Goal: Transaction & Acquisition: Register for event/course

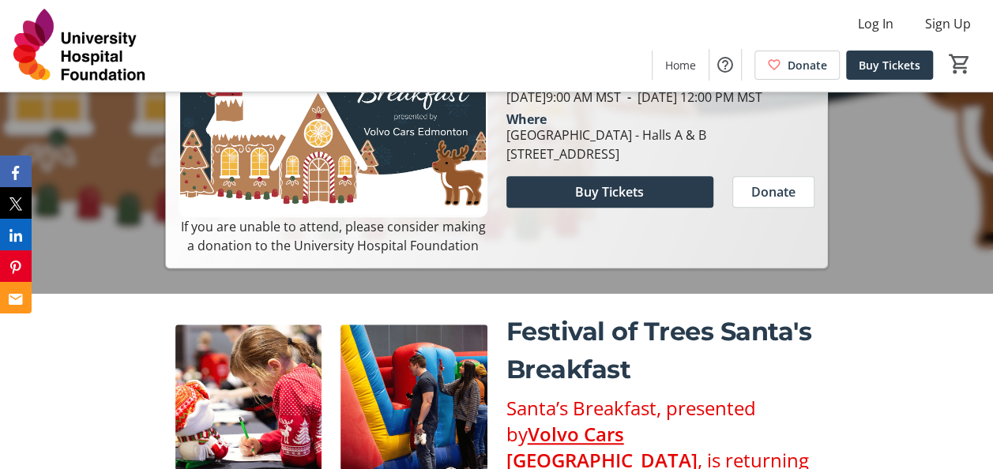
scroll to position [316, 0]
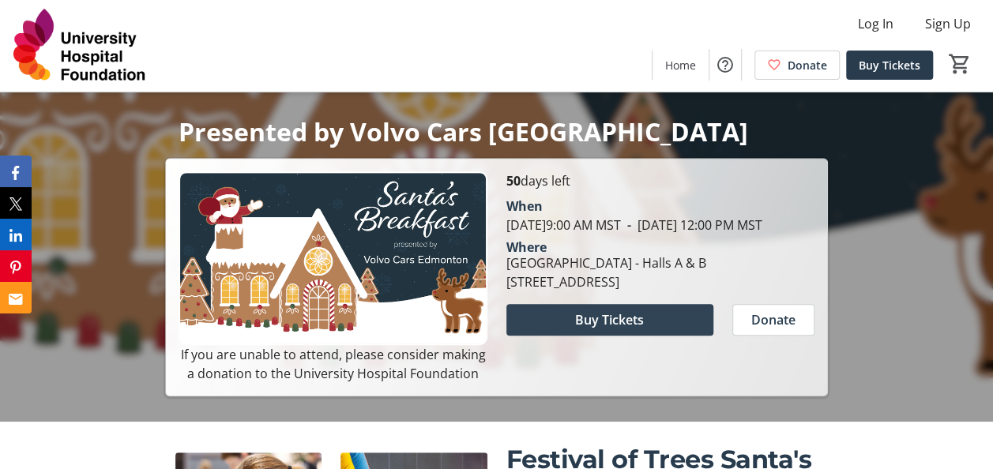
click at [654, 322] on span at bounding box center [609, 320] width 207 height 38
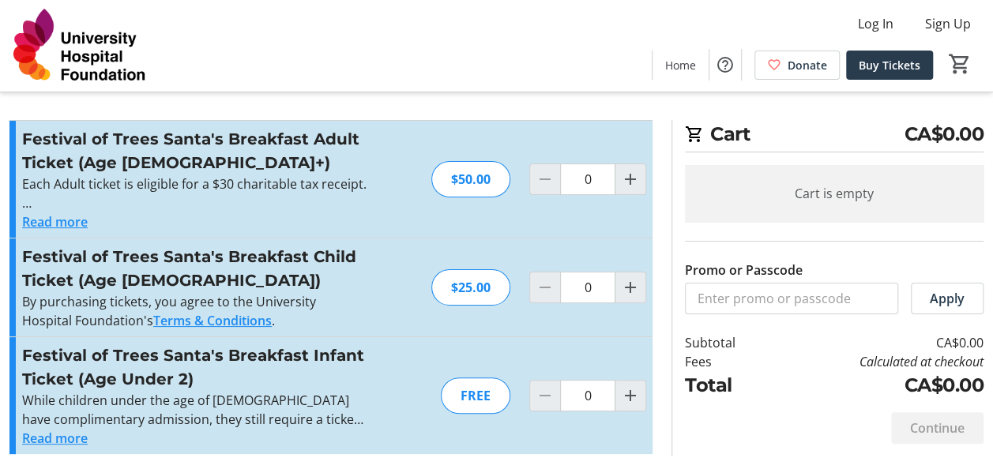
scroll to position [13, 0]
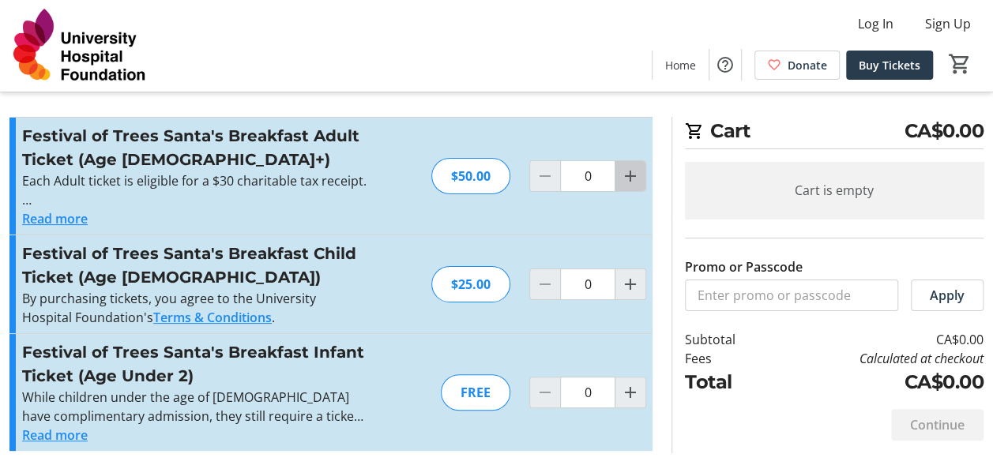
click at [629, 161] on span "Increment by one" at bounding box center [631, 176] width 30 height 30
type input "1"
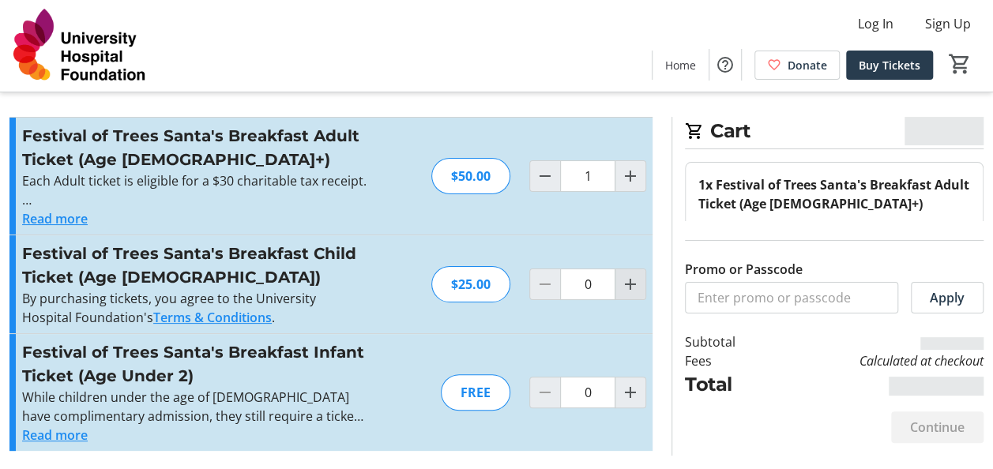
click at [631, 284] on mat-icon "Increment by one" at bounding box center [630, 284] width 19 height 19
type input "1"
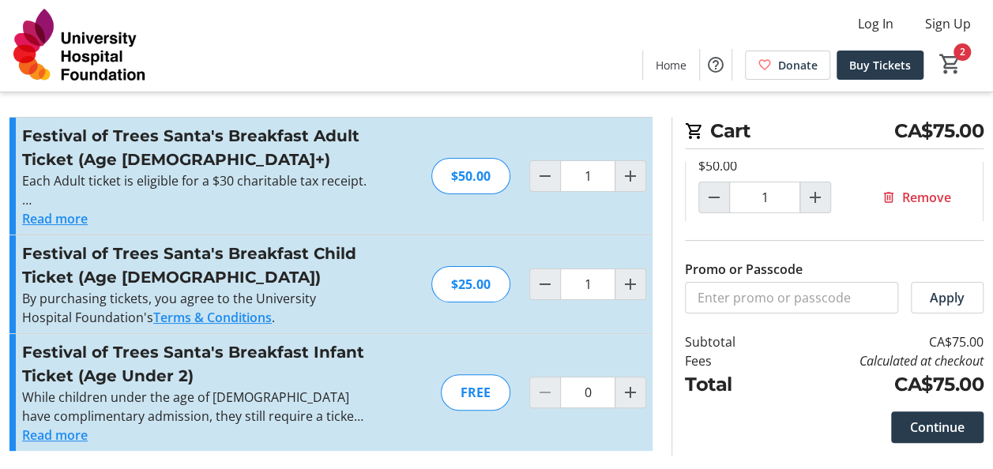
scroll to position [194, 0]
click at [894, 428] on span at bounding box center [937, 428] width 92 height 38
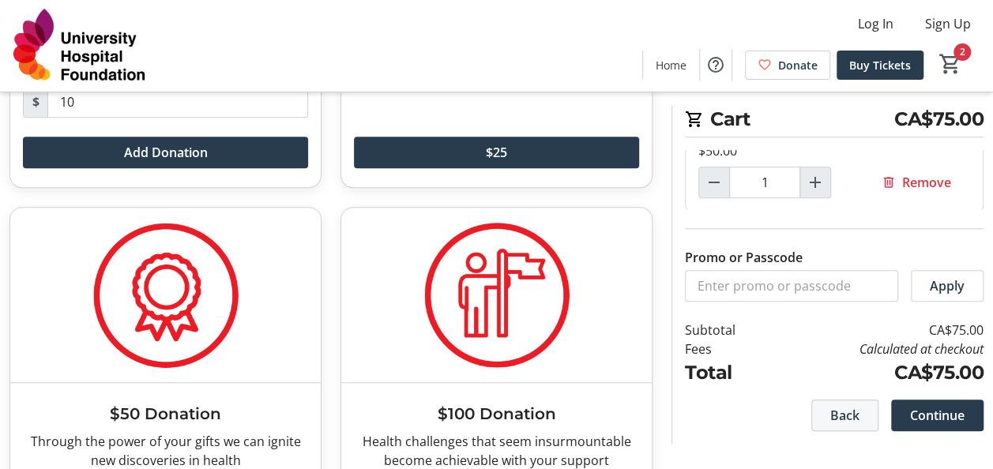
scroll to position [500, 0]
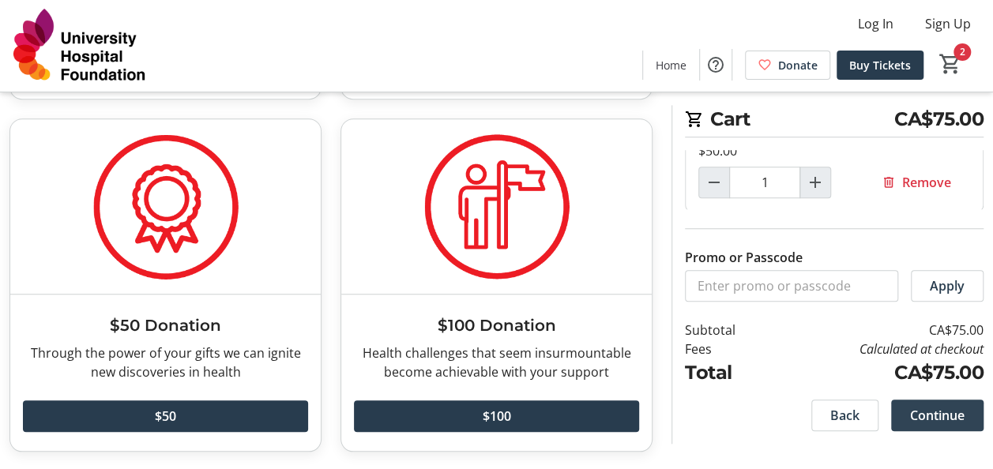
click at [915, 419] on span "Continue" at bounding box center [937, 415] width 55 height 19
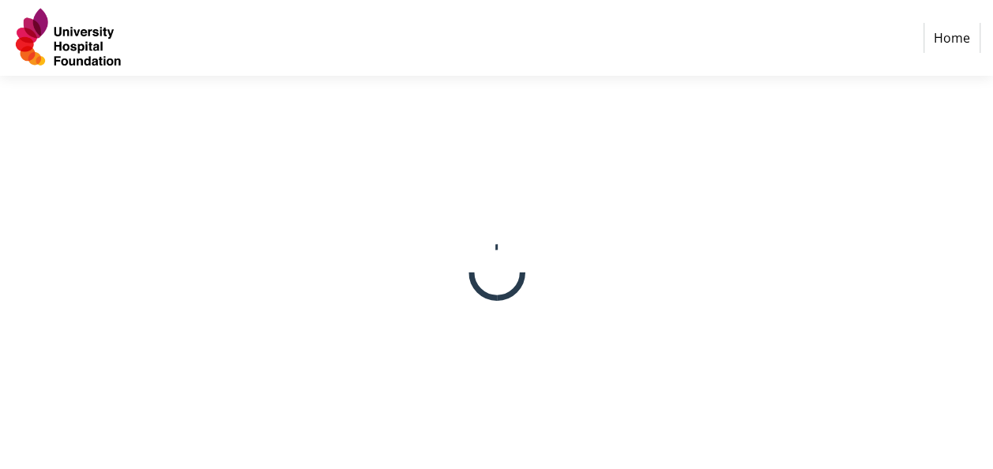
select select "CA"
